Goal: Download file/media

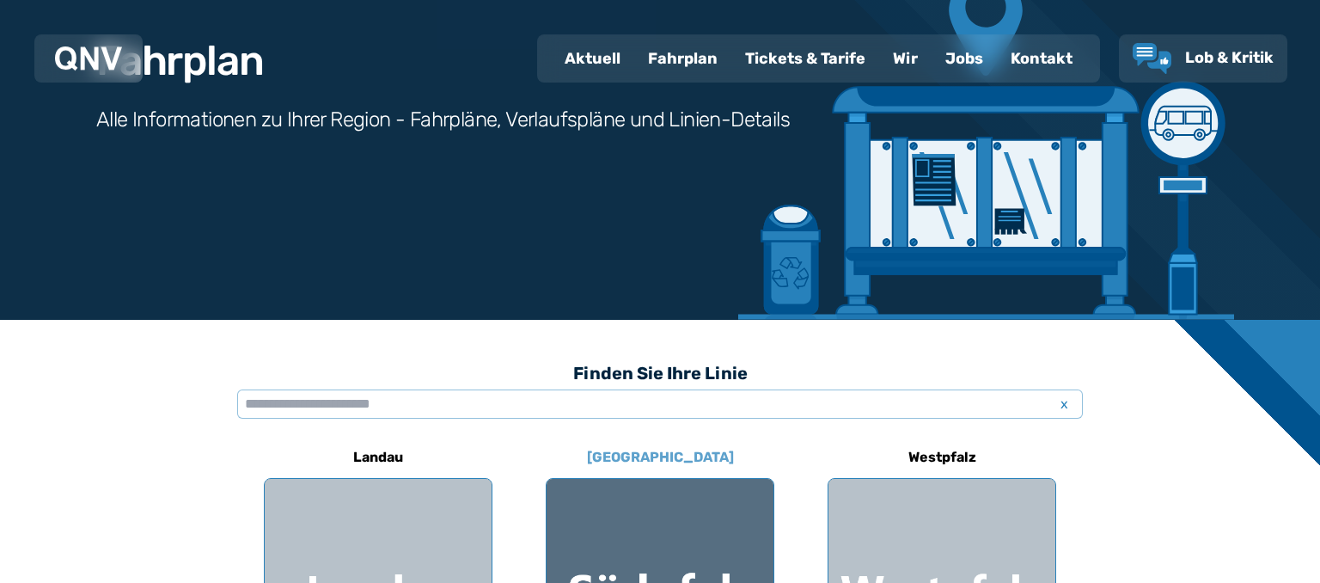
scroll to position [363, 0]
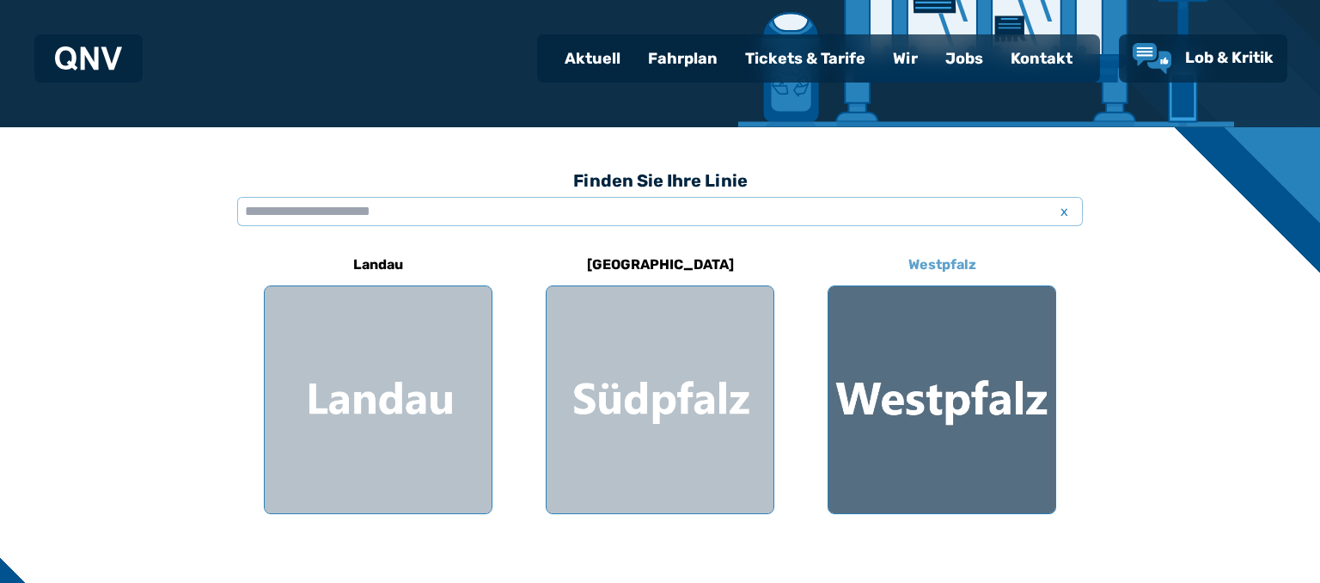
click at [998, 386] on div at bounding box center [941, 399] width 227 height 227
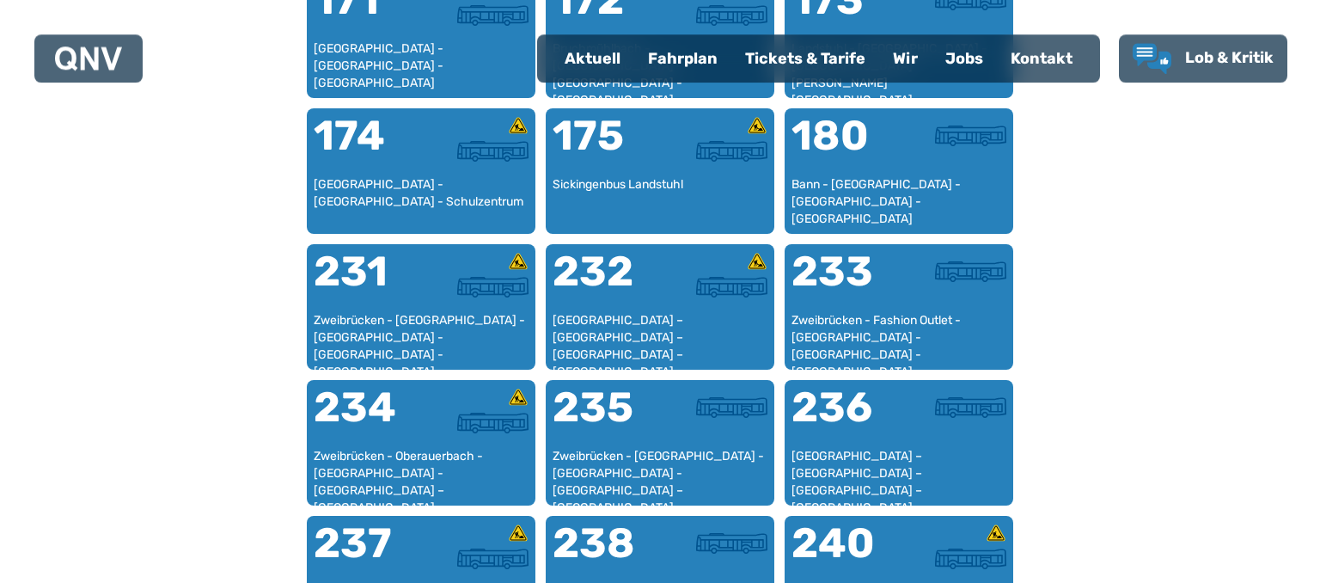
scroll to position [1437, 0]
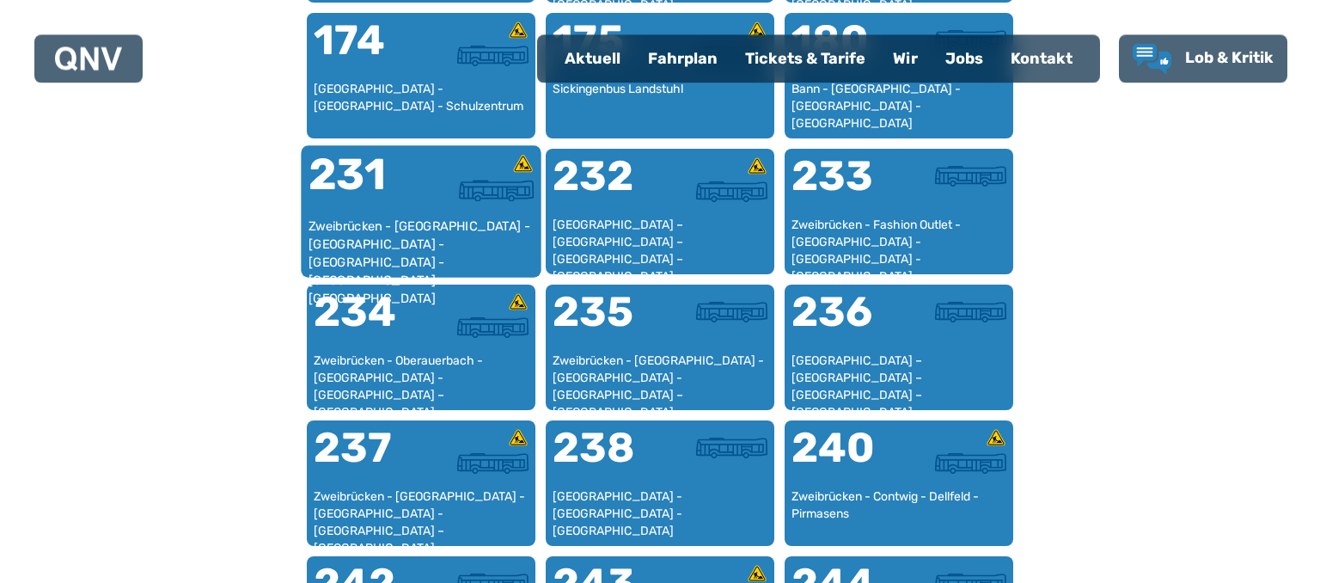
click at [411, 213] on div "231" at bounding box center [364, 185] width 113 height 64
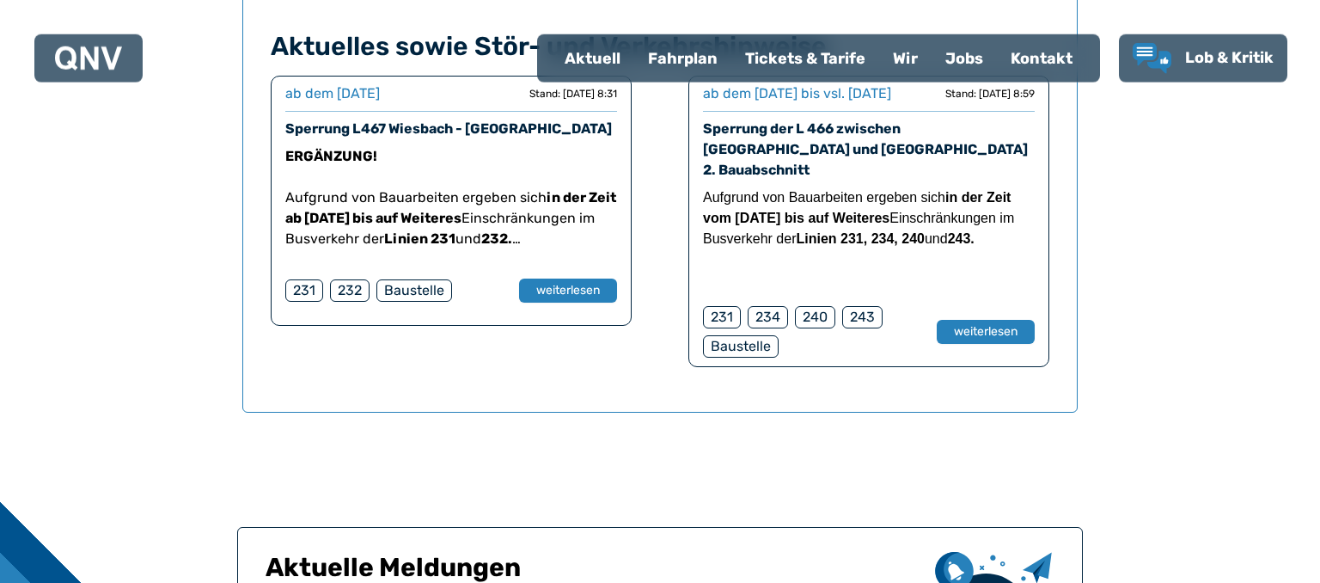
scroll to position [1313, 0]
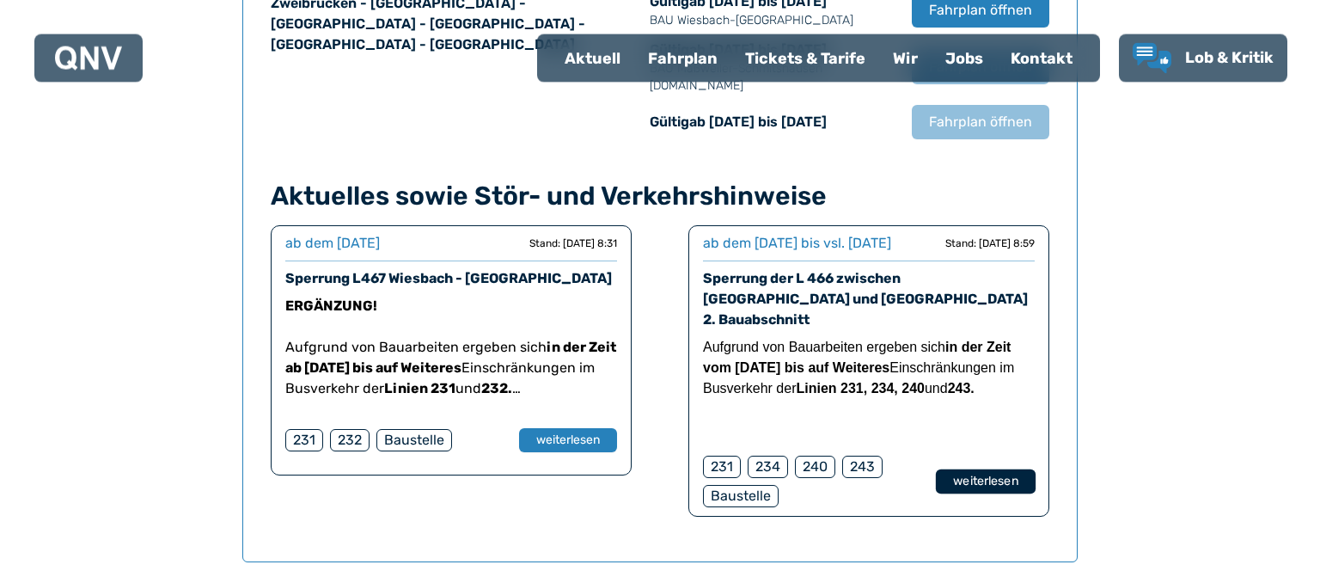
click at [990, 469] on button "weiterlesen" at bounding box center [986, 481] width 100 height 25
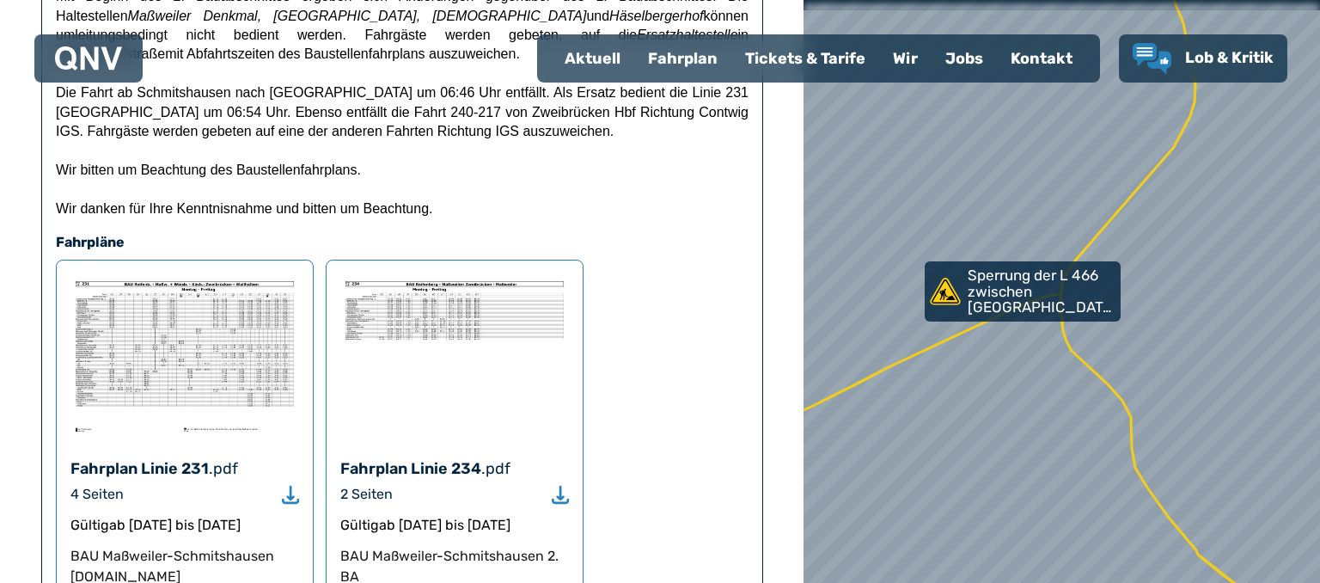
scroll to position [544, 0]
click at [288, 483] on icon "Download" at bounding box center [290, 493] width 17 height 20
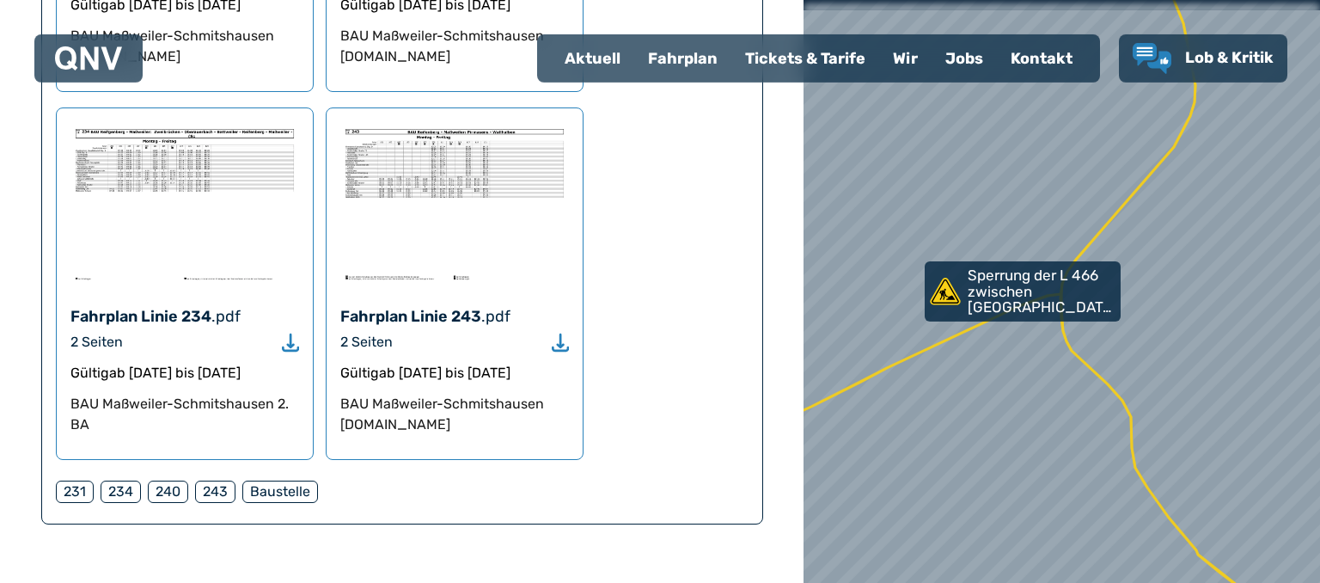
scroll to position [1451, 0]
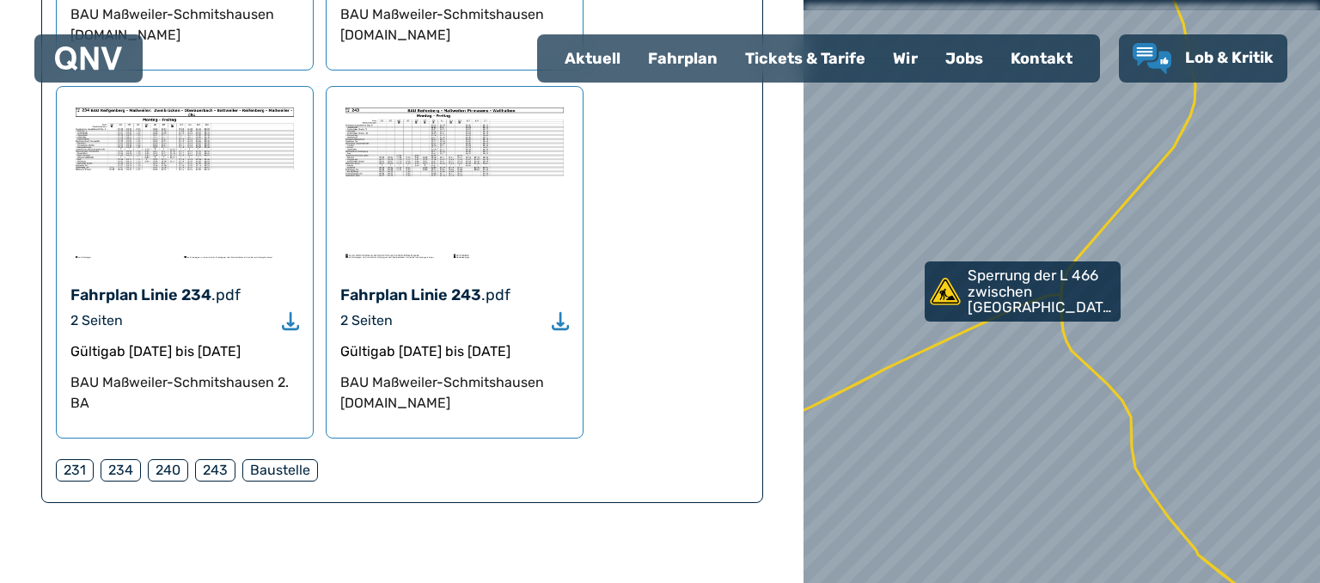
click at [82, 459] on div "231" at bounding box center [75, 470] width 38 height 22
click at [74, 459] on div "231" at bounding box center [75, 470] width 38 height 22
click at [285, 459] on div "Baustelle" at bounding box center [280, 470] width 76 height 22
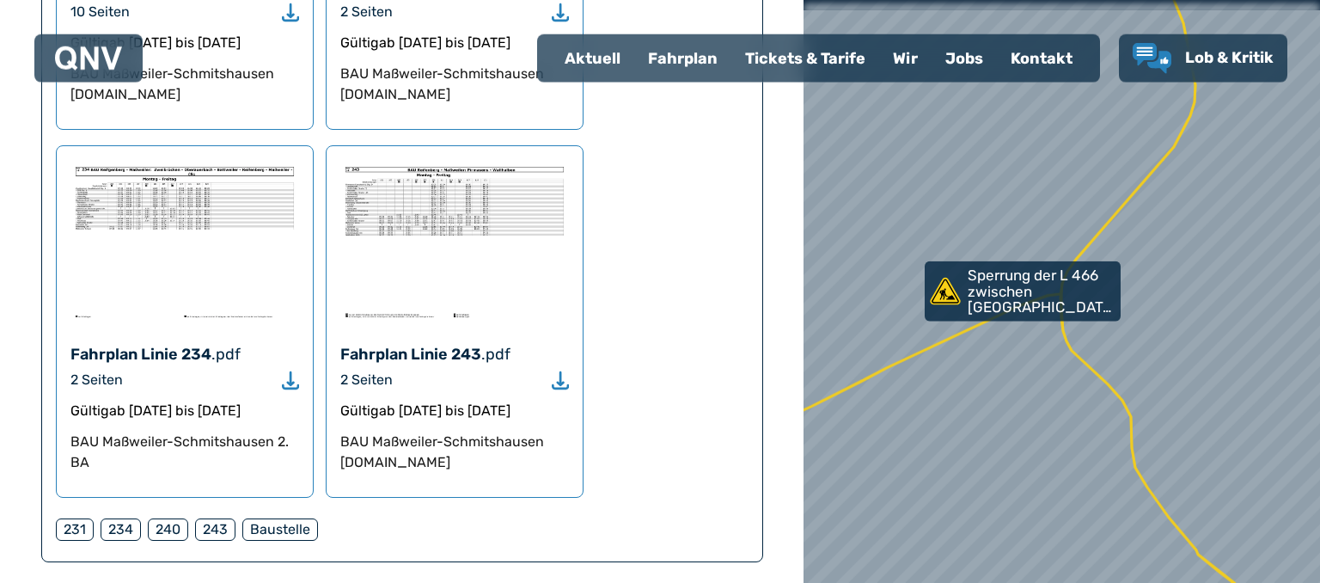
scroll to position [1361, 0]
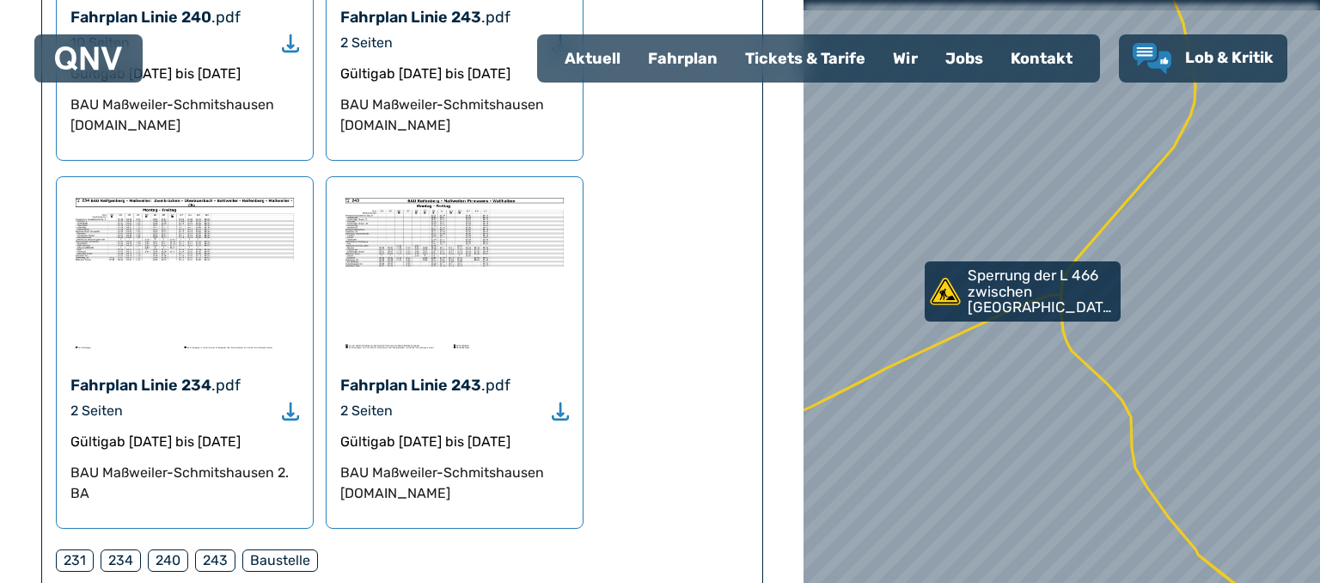
click at [291, 402] on use "Download" at bounding box center [290, 411] width 17 height 18
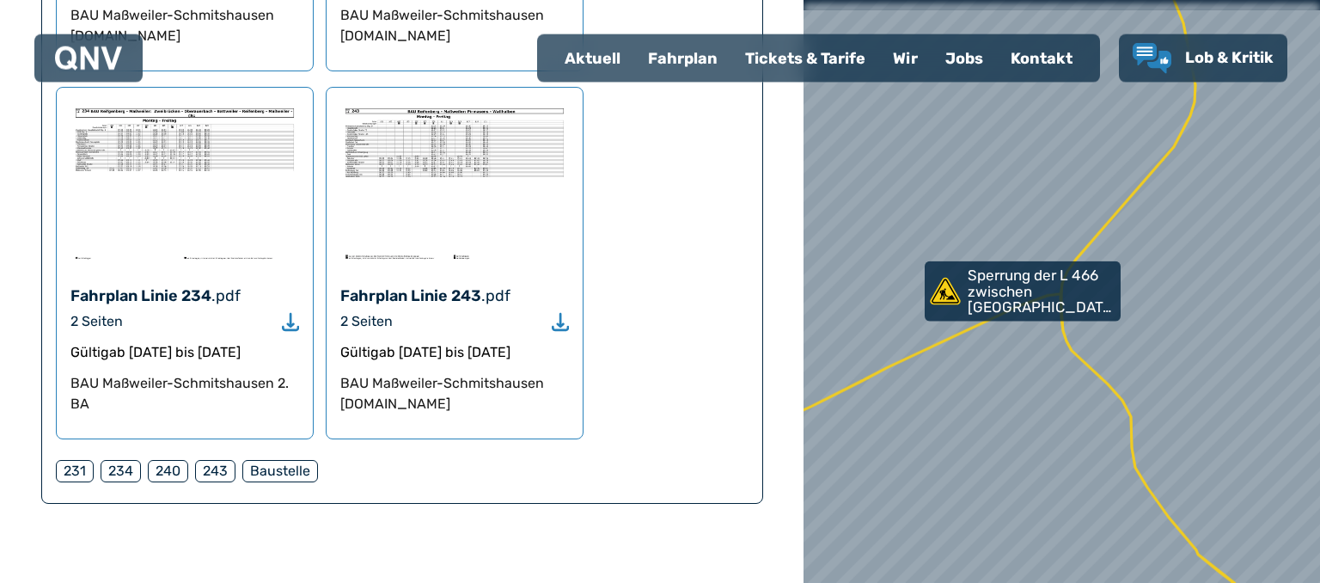
scroll to position [1451, 0]
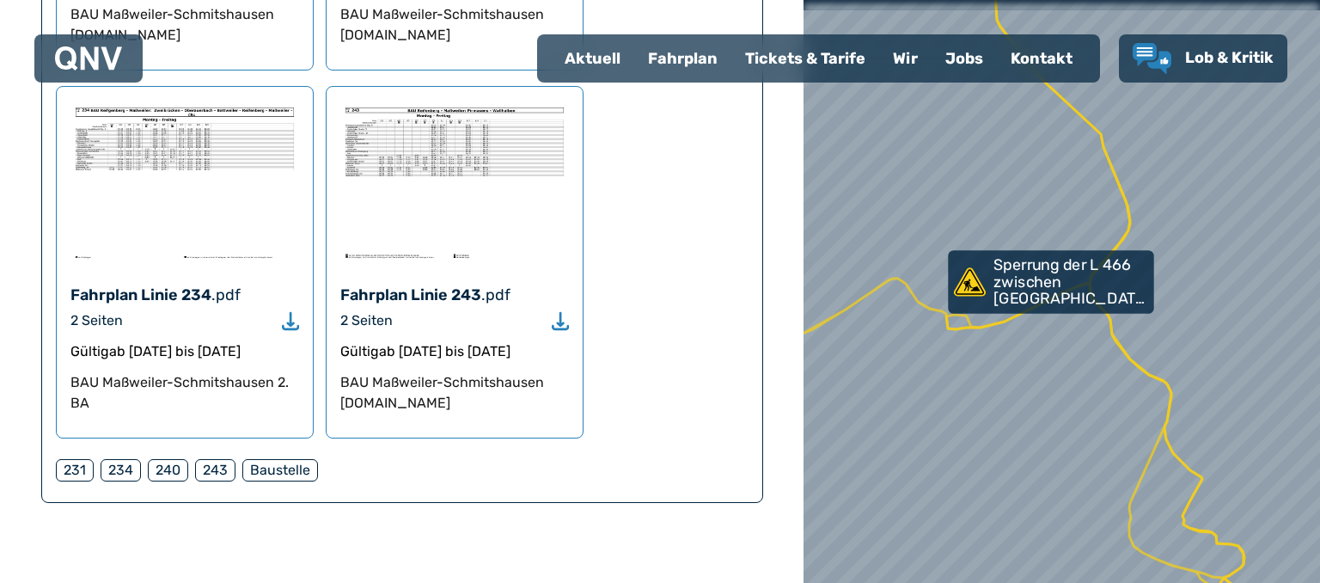
click at [1076, 299] on p "Sperrung der L 466 zwischen [GEOGRAPHIC_DATA] und [GEOGRAPHIC_DATA] 2. Bauabsch…" at bounding box center [1071, 282] width 157 height 51
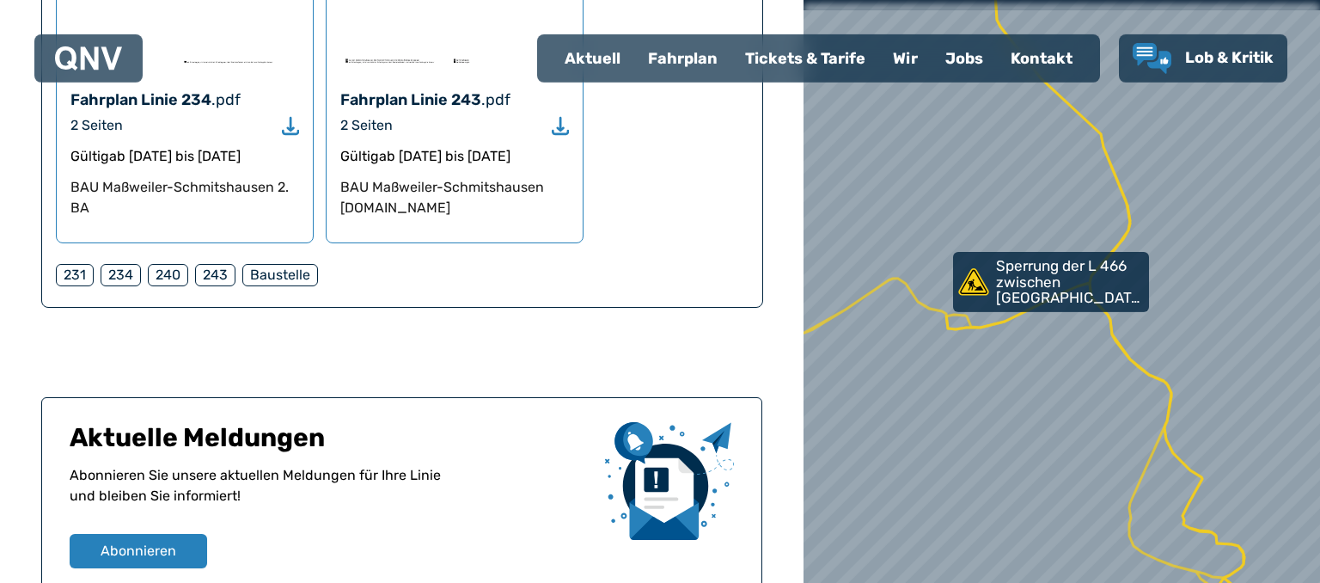
scroll to position [1574, 0]
